Goal: Transaction & Acquisition: Register for event/course

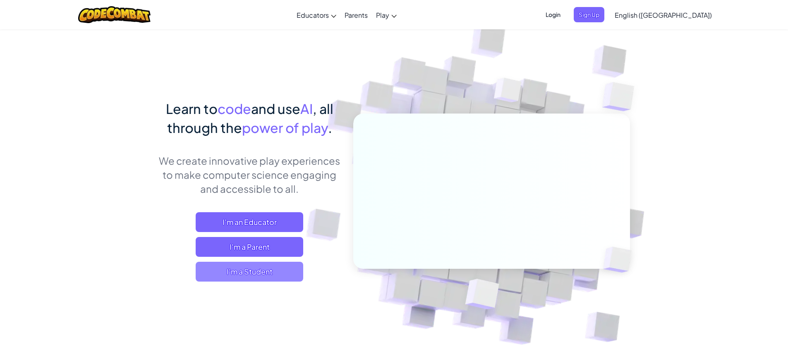
click at [267, 277] on span "I'm a Student" at bounding box center [249, 272] width 107 height 20
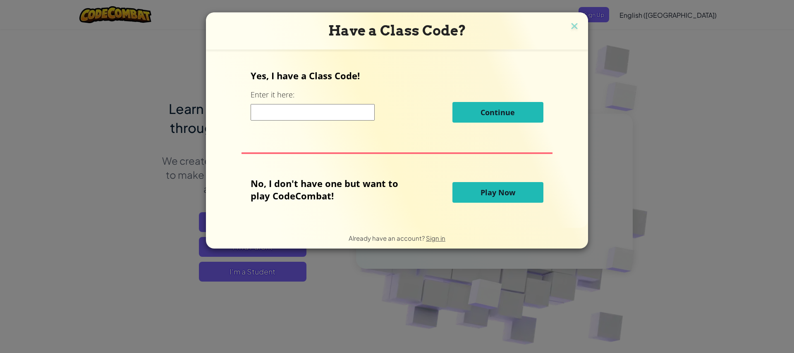
click at [315, 114] on input at bounding box center [313, 112] width 124 height 17
click at [569, 21] on button at bounding box center [574, 27] width 11 height 12
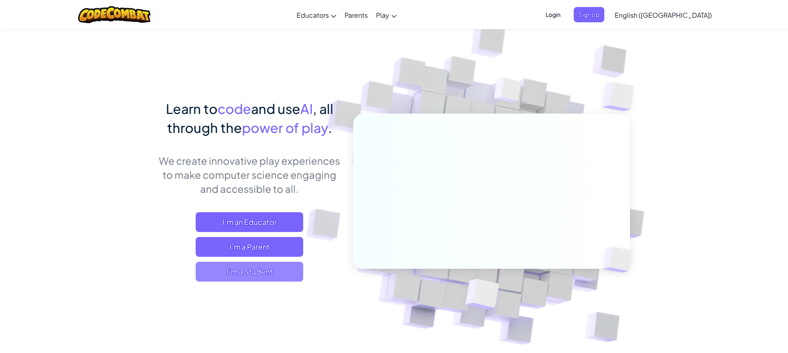
click at [270, 272] on span "I'm a Student" at bounding box center [249, 272] width 107 height 20
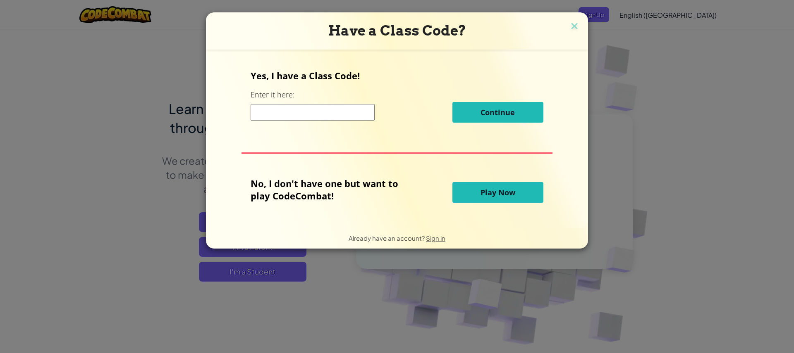
click at [284, 105] on input at bounding box center [313, 112] width 124 height 17
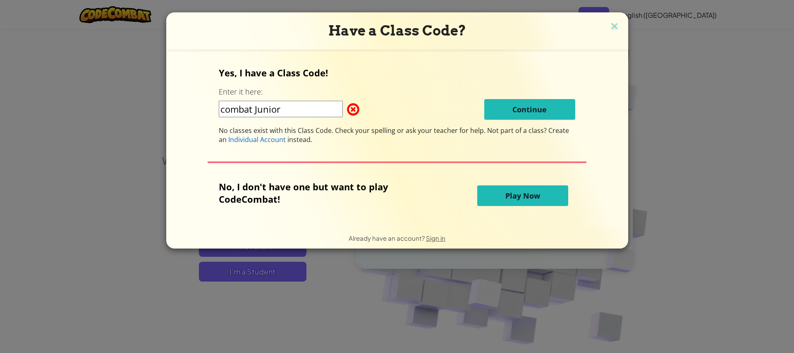
type input "combat Junior"
drag, startPoint x: 315, startPoint y: 107, endPoint x: 212, endPoint y: 107, distance: 103.4
click at [212, 107] on div "Yes, I have a Class Code! Enter it here: combat Junior Continue No classes exis…" at bounding box center [396, 139] width 445 height 162
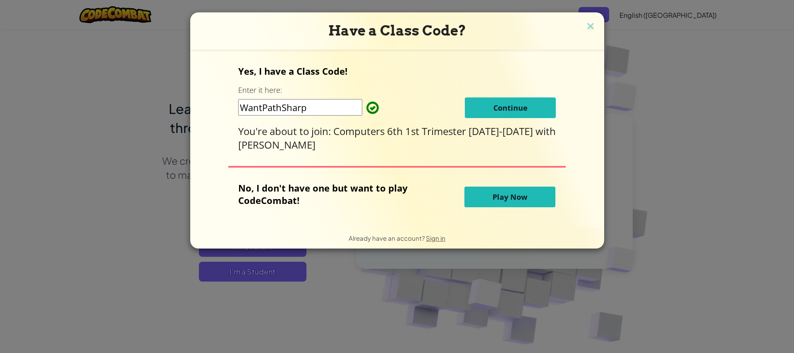
type input "WantPathSharp"
click at [498, 102] on button "Continue" at bounding box center [510, 108] width 91 height 21
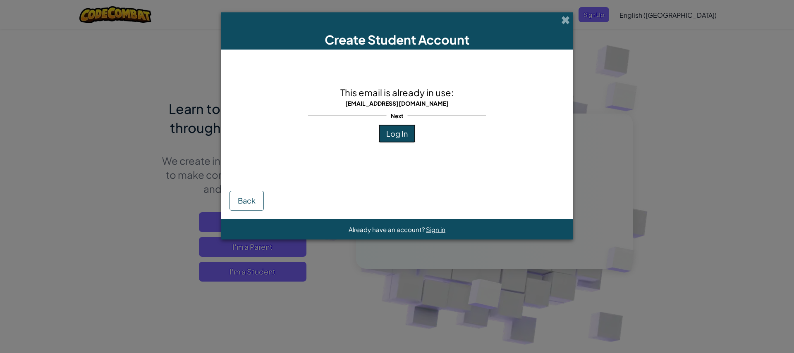
click at [396, 135] on span "Log In" at bounding box center [396, 134] width 21 height 10
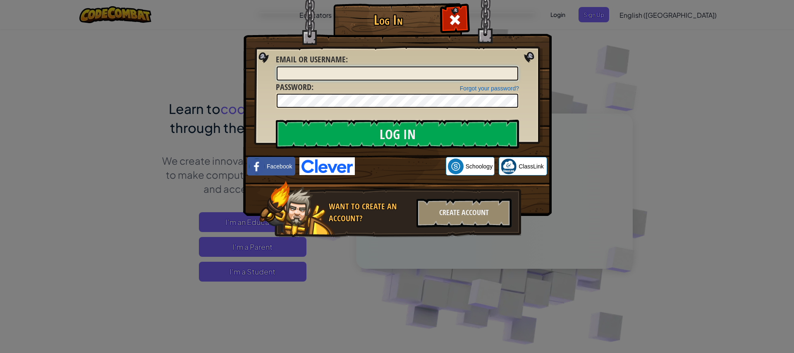
click at [328, 69] on input "Email or Username :" at bounding box center [397, 74] width 241 height 14
type input "[EMAIL_ADDRESS][DOMAIN_NAME]"
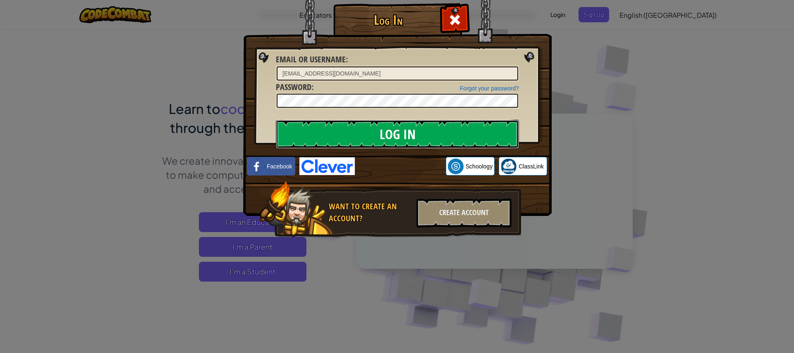
click at [380, 134] on input "Log In" at bounding box center [397, 134] width 243 height 29
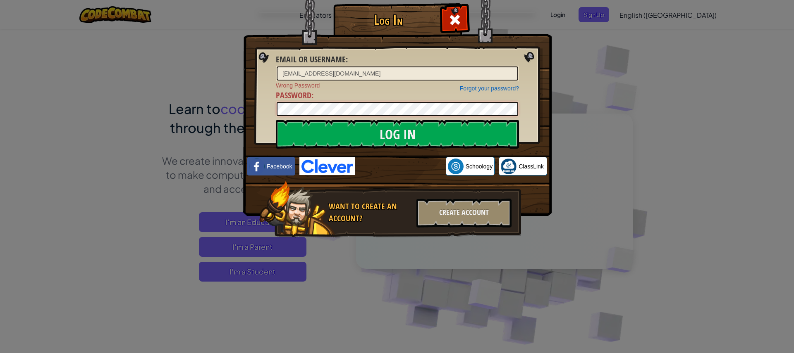
click at [259, 111] on div "Log In Email or Username : [EMAIL_ADDRESS][DOMAIN_NAME] Forgot your password? W…" at bounding box center [396, 132] width 275 height 241
